Goal: Information Seeking & Learning: Find contact information

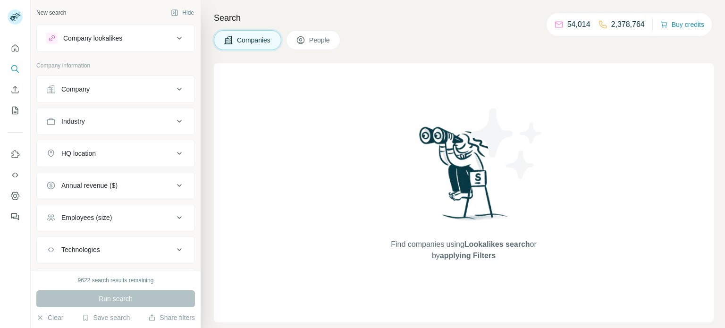
click at [167, 89] on div "Company" at bounding box center [110, 89] width 128 height 9
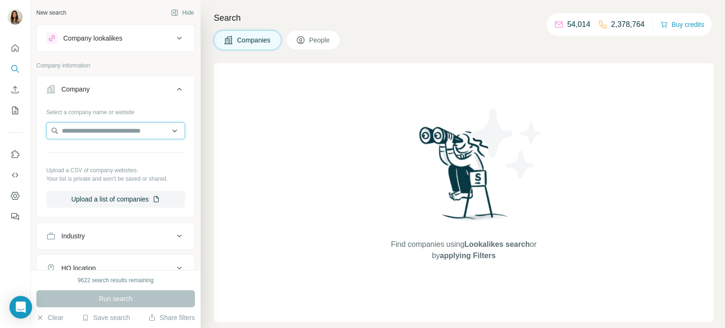
click at [125, 131] on input "text" at bounding box center [115, 130] width 139 height 17
paste input "**********"
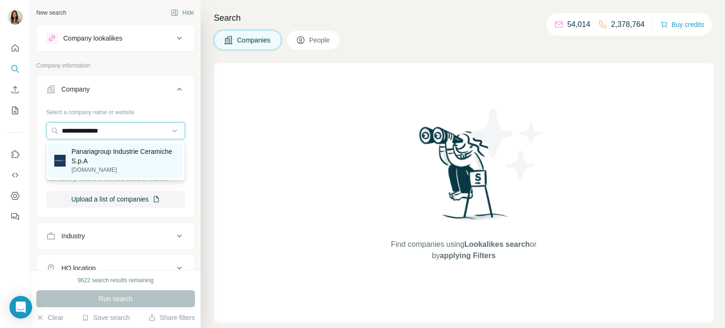
type input "**********"
click at [126, 154] on p "Panariagroup Industrie Ceramiche S.p.A" at bounding box center [124, 156] width 106 height 19
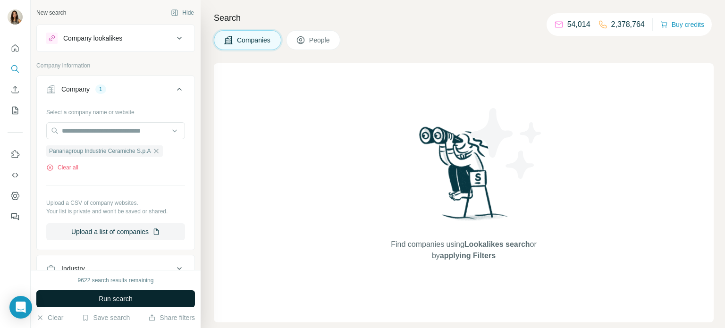
click at [133, 296] on span "Run search" at bounding box center [116, 298] width 34 height 9
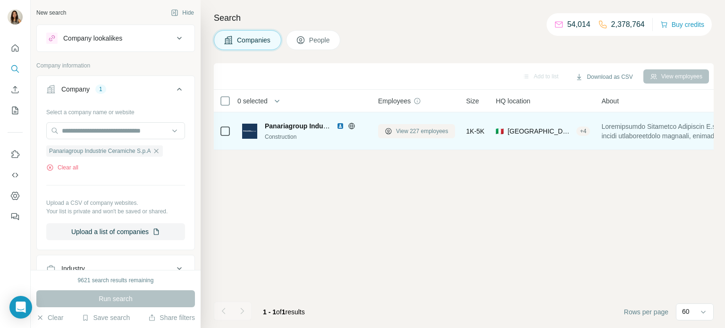
click at [404, 128] on span "View 227 employees" at bounding box center [422, 131] width 52 height 9
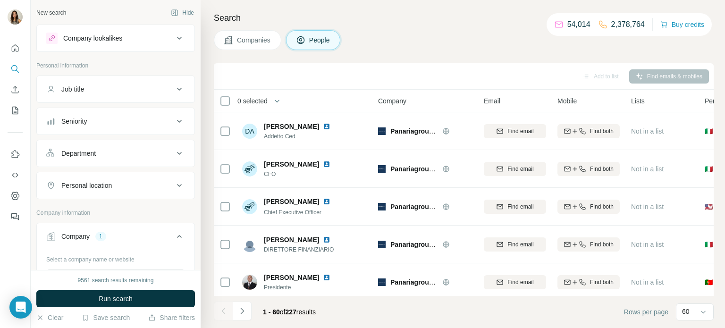
click at [128, 127] on button "Seniority" at bounding box center [116, 121] width 158 height 23
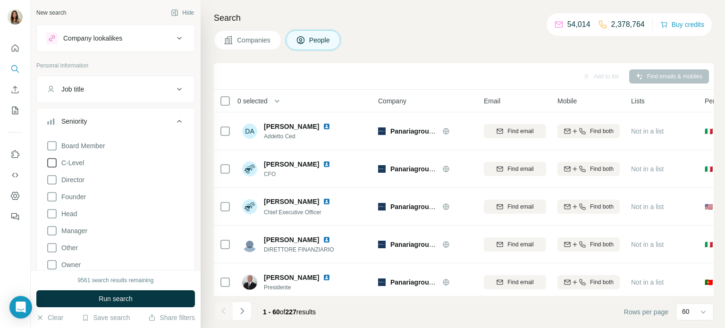
click at [50, 168] on icon at bounding box center [51, 162] width 11 height 11
click at [134, 303] on button "Run search" at bounding box center [115, 298] width 159 height 17
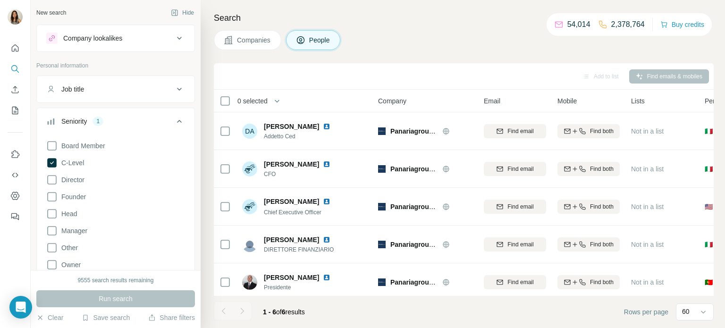
click at [234, 44] on button "Companies" at bounding box center [248, 40] width 68 height 20
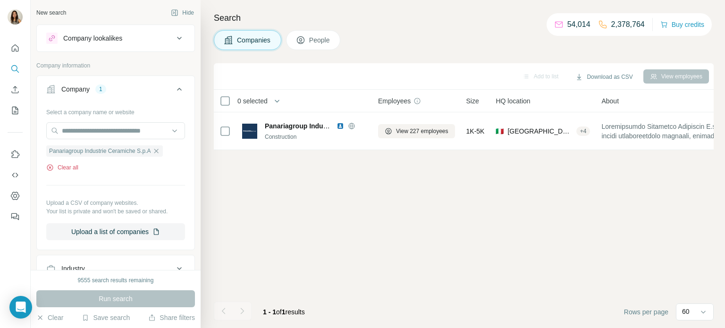
click at [51, 167] on icon "button" at bounding box center [50, 168] width 8 height 8
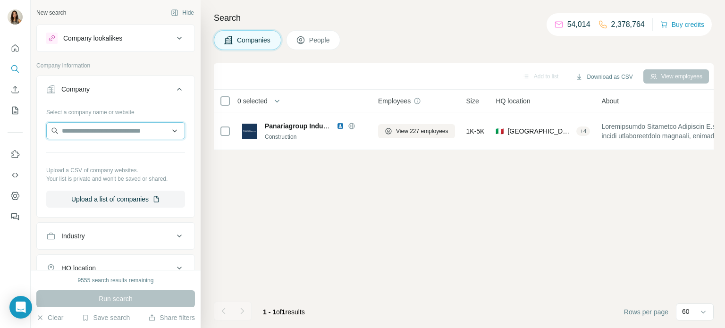
click at [75, 133] on input "text" at bounding box center [115, 130] width 139 height 17
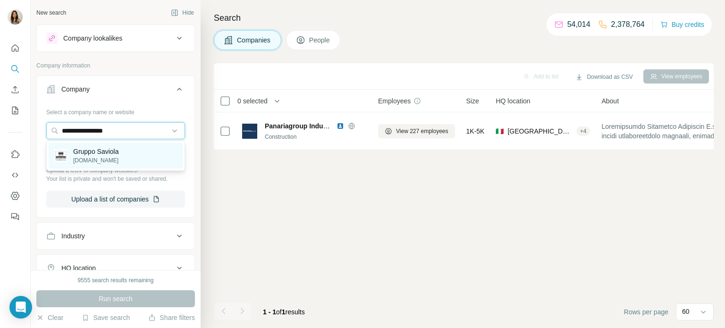
type input "**********"
click at [77, 144] on div "Gruppo Saviola [DOMAIN_NAME]" at bounding box center [116, 156] width 134 height 26
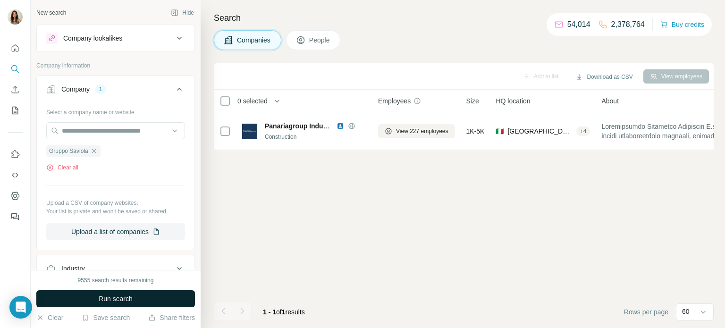
click at [131, 295] on span "Run search" at bounding box center [116, 298] width 34 height 9
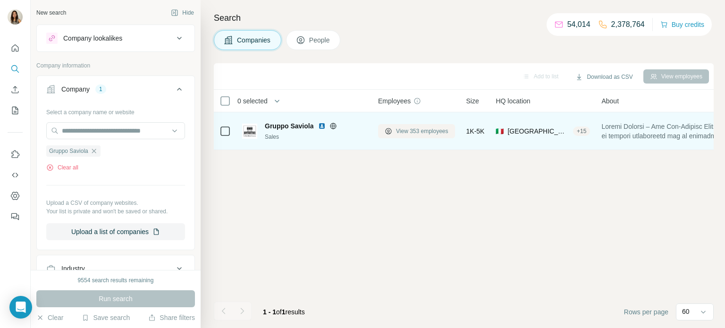
click at [414, 130] on span "View 353 employees" at bounding box center [422, 131] width 52 height 9
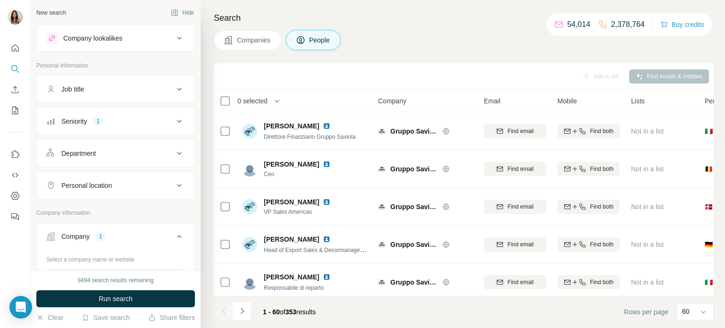
click at [111, 125] on div "Seniority 1" at bounding box center [110, 121] width 128 height 9
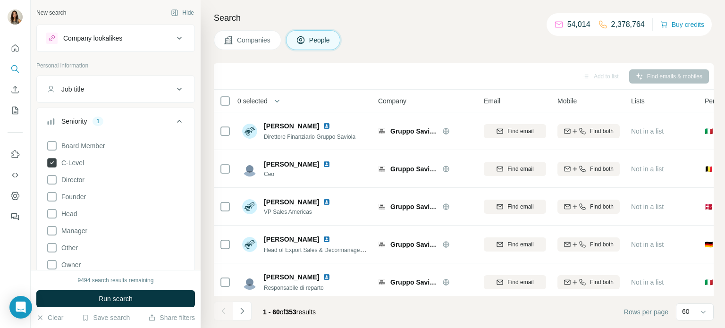
click at [54, 162] on icon at bounding box center [51, 162] width 9 height 9
click at [54, 163] on icon at bounding box center [51, 162] width 11 height 11
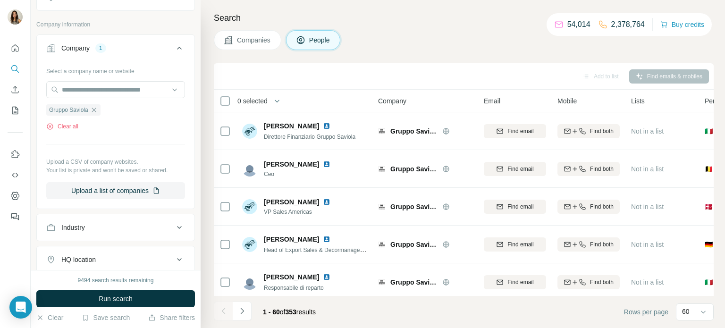
scroll to position [381, 0]
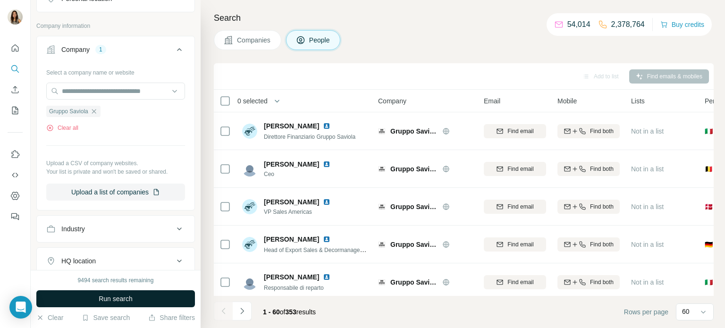
click at [112, 302] on span "Run search" at bounding box center [116, 298] width 34 height 9
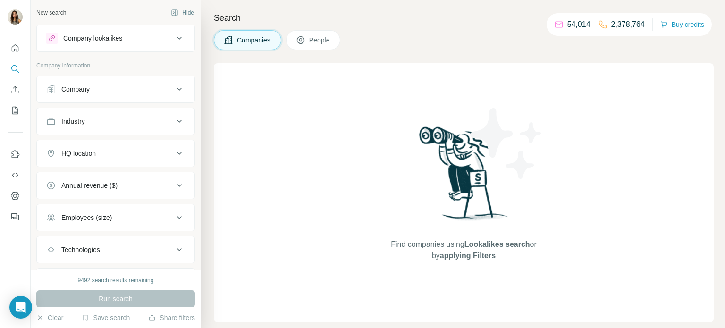
click at [133, 90] on div "Company" at bounding box center [110, 89] width 128 height 9
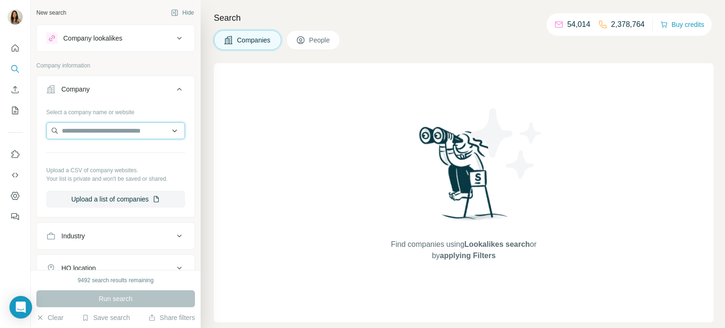
click at [118, 129] on input "text" at bounding box center [115, 130] width 139 height 17
paste input "**********"
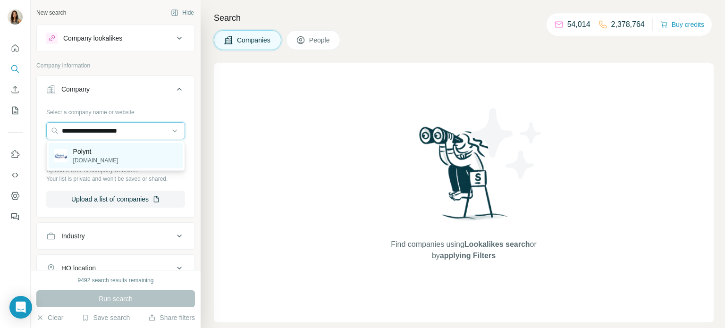
type input "**********"
click at [123, 158] on div "Polynt polynt.com" at bounding box center [116, 156] width 134 height 26
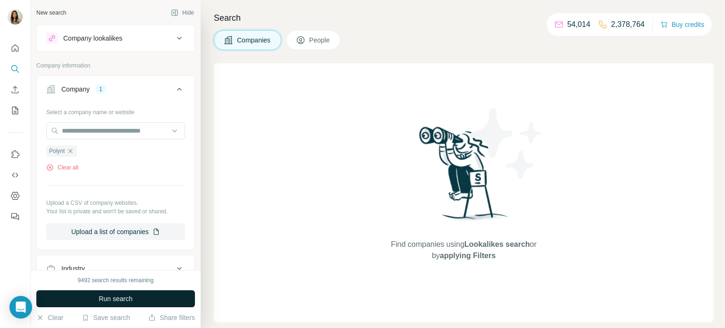
click at [150, 301] on button "Run search" at bounding box center [115, 298] width 159 height 17
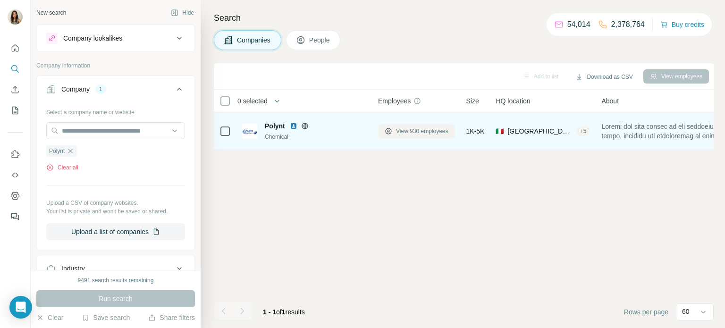
click at [407, 129] on span "View 930 employees" at bounding box center [422, 131] width 52 height 9
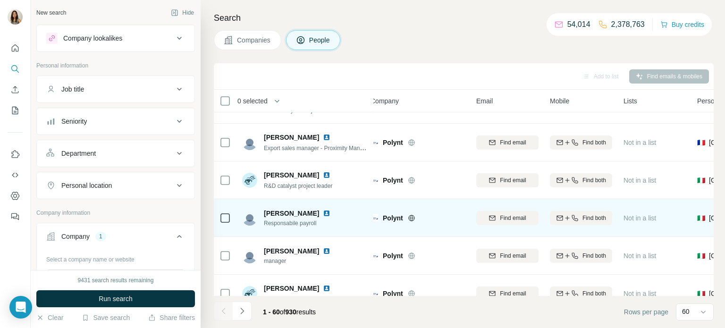
scroll to position [1992, 8]
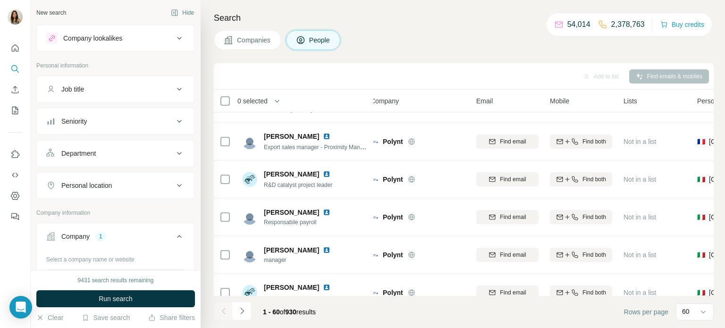
click at [122, 126] on button "Seniority" at bounding box center [116, 121] width 158 height 23
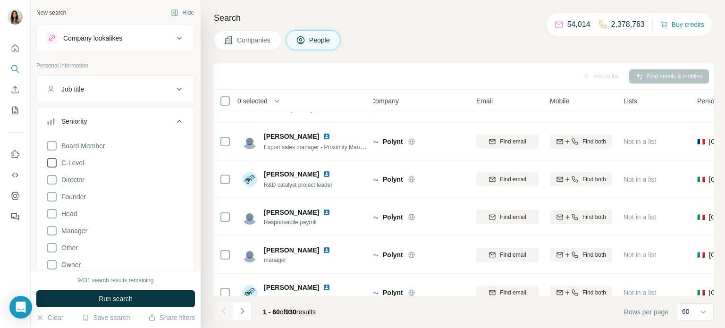
click at [49, 165] on icon at bounding box center [51, 162] width 11 height 11
click at [123, 294] on span "Run search" at bounding box center [116, 298] width 34 height 9
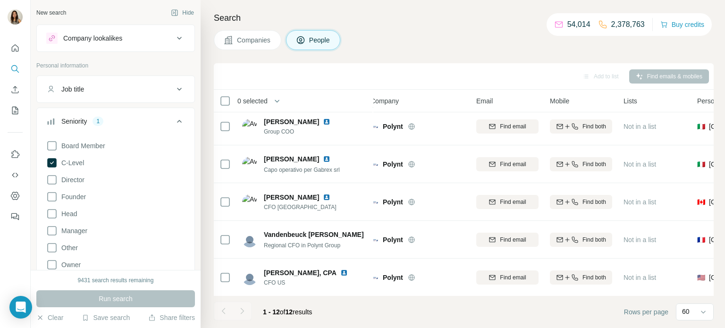
scroll to position [269, 8]
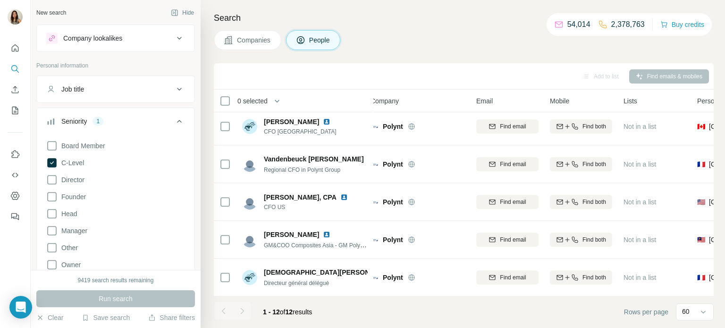
click at [320, 310] on div "1 - 12 of 12 results" at bounding box center [287, 312] width 64 height 21
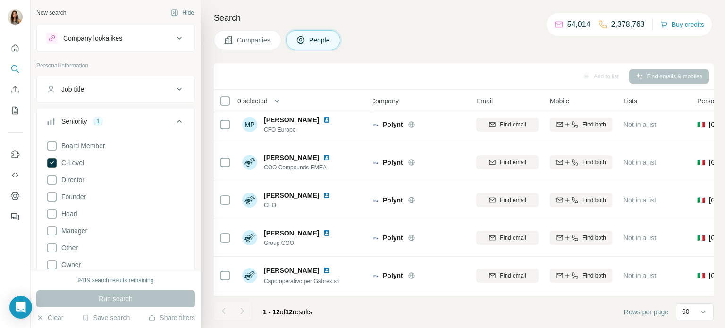
scroll to position [0, 8]
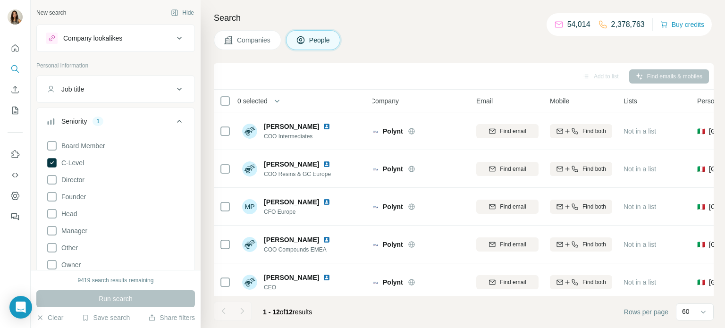
click at [400, 54] on div "Search Companies People Add to list Find emails & mobiles 0 selected People Com…" at bounding box center [463, 164] width 525 height 328
click at [239, 43] on span "Companies" at bounding box center [254, 39] width 34 height 9
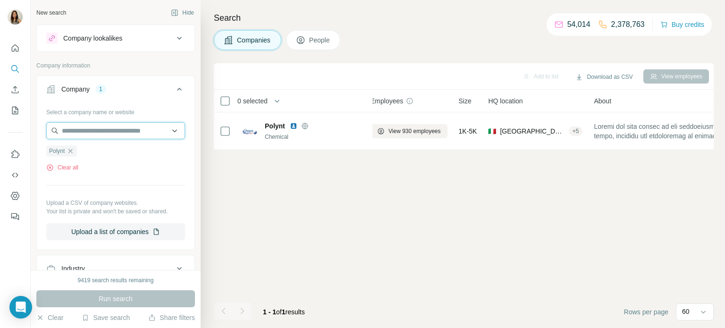
click at [88, 124] on input "text" at bounding box center [115, 130] width 139 height 17
click at [80, 180] on div "Select a company name or website Polynt Clear all Upload a CSV of company websi…" at bounding box center [115, 172] width 139 height 136
click at [70, 149] on icon "button" at bounding box center [71, 151] width 8 height 8
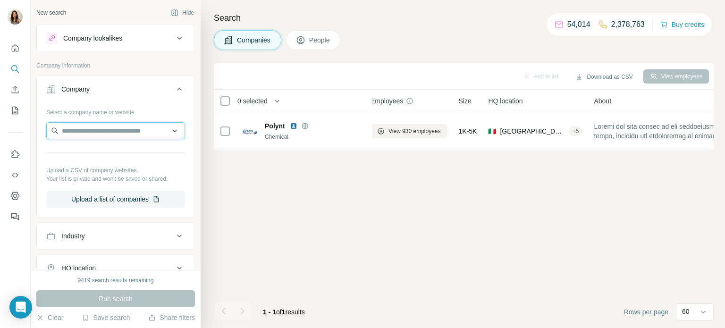
click at [80, 131] on input "text" at bounding box center [115, 130] width 139 height 17
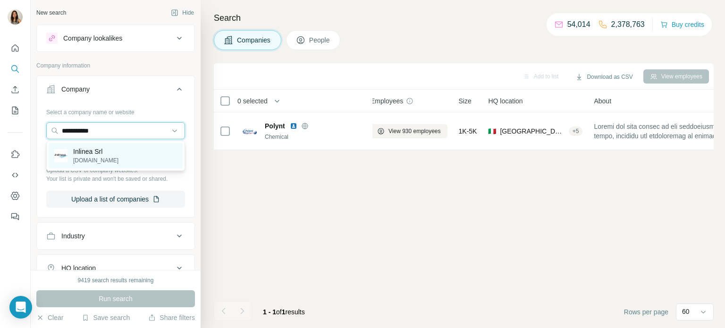
type input "**********"
click at [124, 156] on div "Inlinea Srl inlinea.net" at bounding box center [116, 156] width 134 height 26
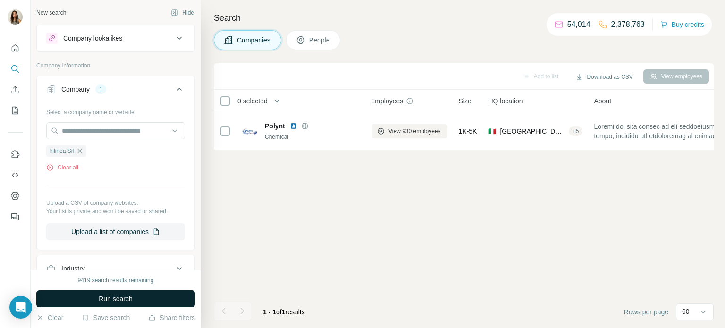
click at [133, 300] on span "Run search" at bounding box center [116, 298] width 34 height 9
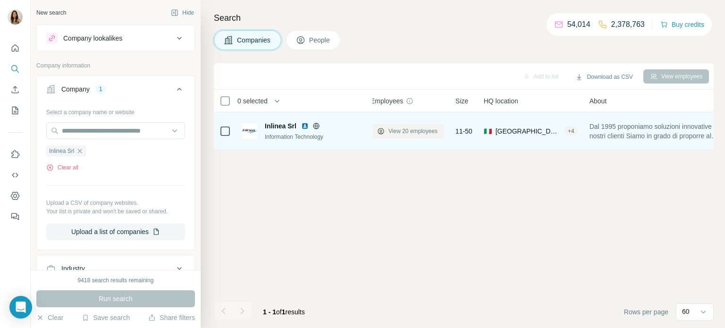
click at [388, 128] on button "View 20 employees" at bounding box center [408, 131] width 74 height 14
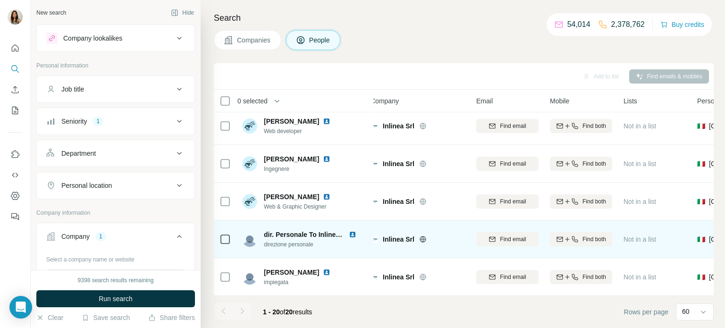
scroll to position [571, 8]
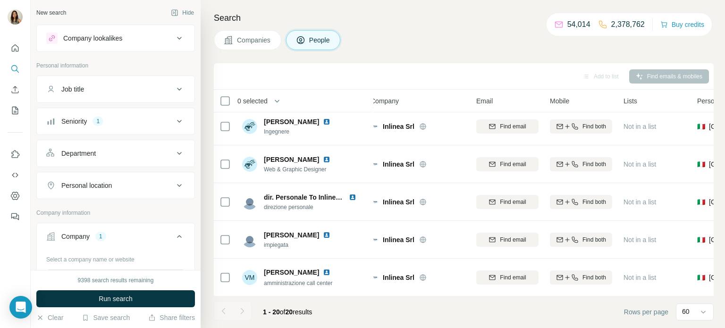
click at [230, 33] on button "Companies" at bounding box center [248, 40] width 68 height 20
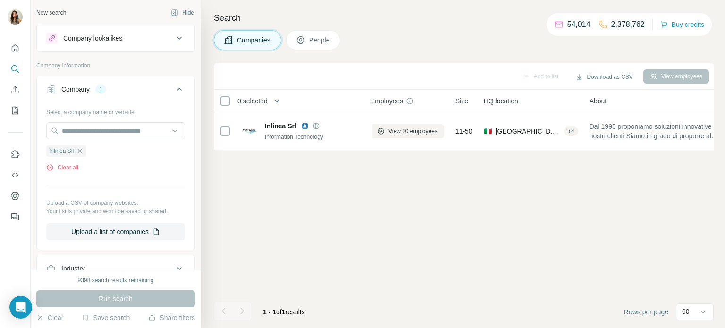
scroll to position [0, 8]
click at [83, 151] on icon "button" at bounding box center [80, 151] width 8 height 8
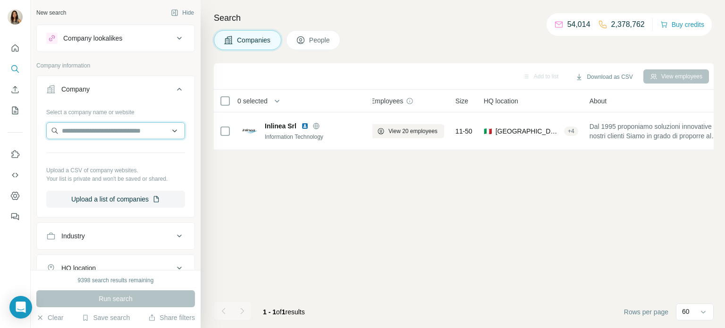
click at [82, 132] on input "text" at bounding box center [115, 130] width 139 height 17
paste input "**********"
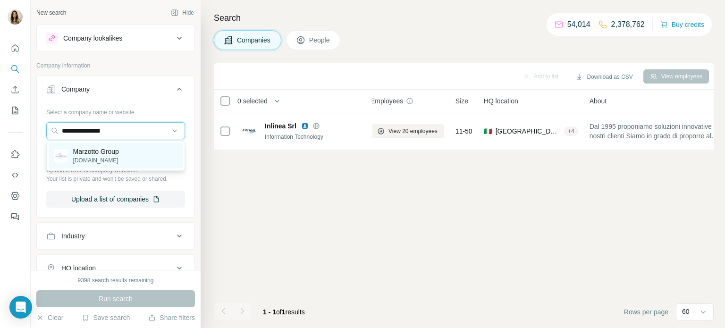
type input "**********"
click at [105, 153] on p "Marzotto Group" at bounding box center [96, 151] width 46 height 9
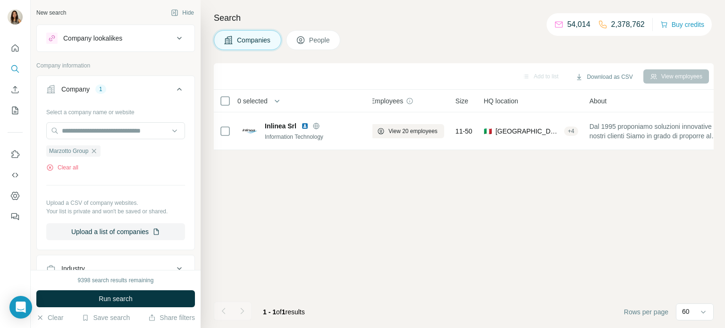
click at [135, 303] on button "Run search" at bounding box center [115, 298] width 159 height 17
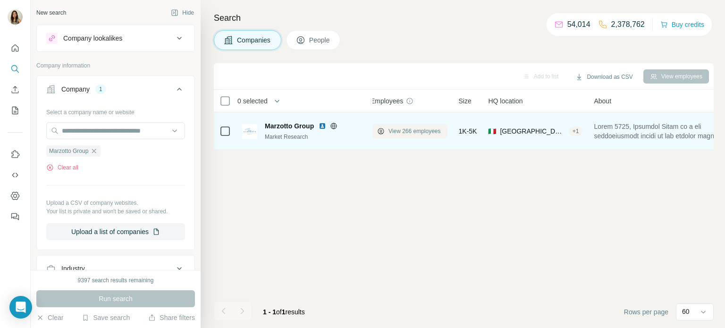
click at [396, 131] on span "View 266 employees" at bounding box center [415, 131] width 52 height 9
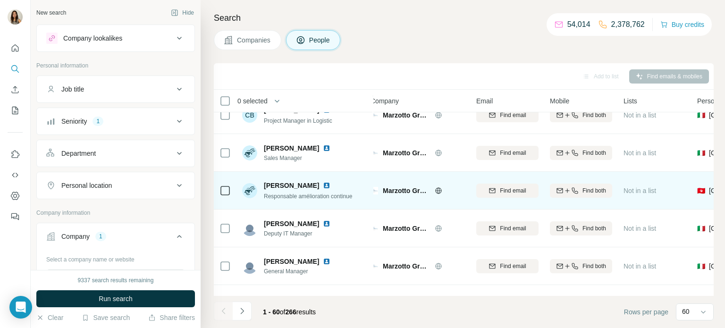
scroll to position [1139, 8]
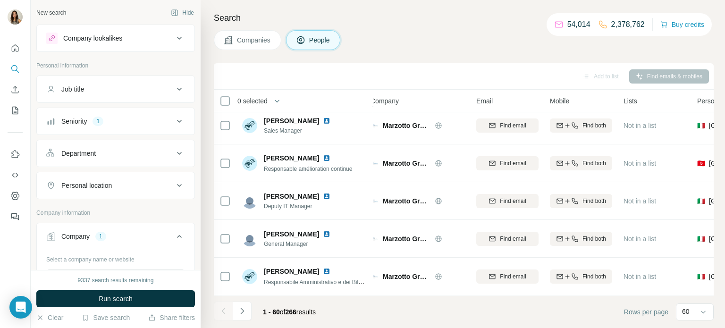
click at [157, 117] on div "Seniority 1" at bounding box center [110, 121] width 128 height 9
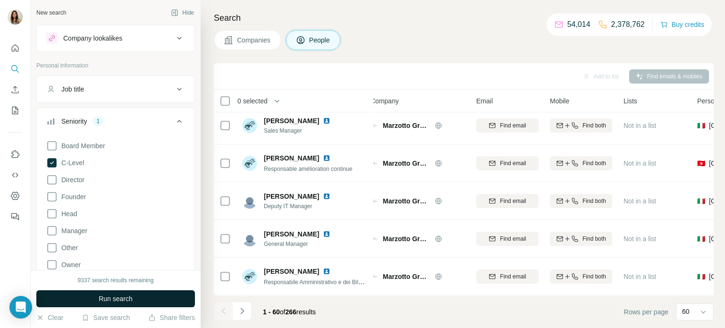
click at [91, 298] on button "Run search" at bounding box center [115, 298] width 159 height 17
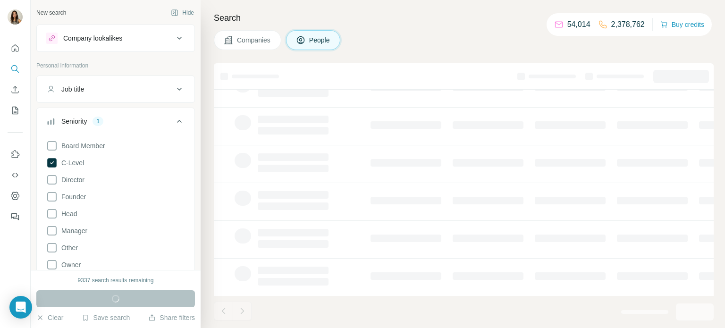
scroll to position [80, 8]
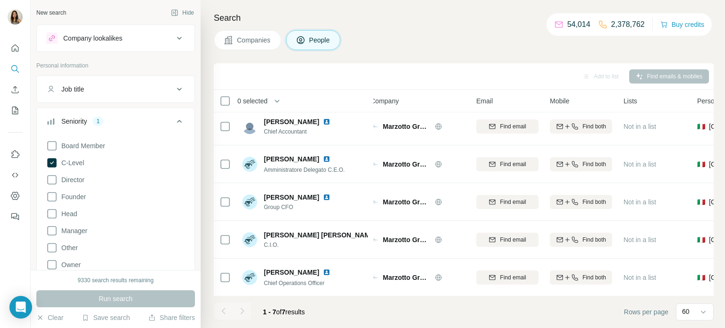
click at [243, 41] on span "Companies" at bounding box center [254, 39] width 34 height 9
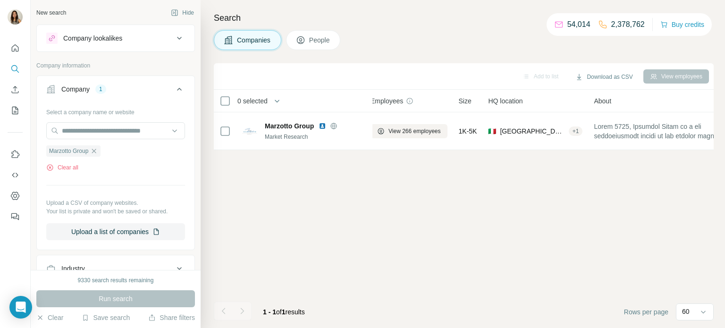
scroll to position [0, 8]
